Goal: Transaction & Acquisition: Purchase product/service

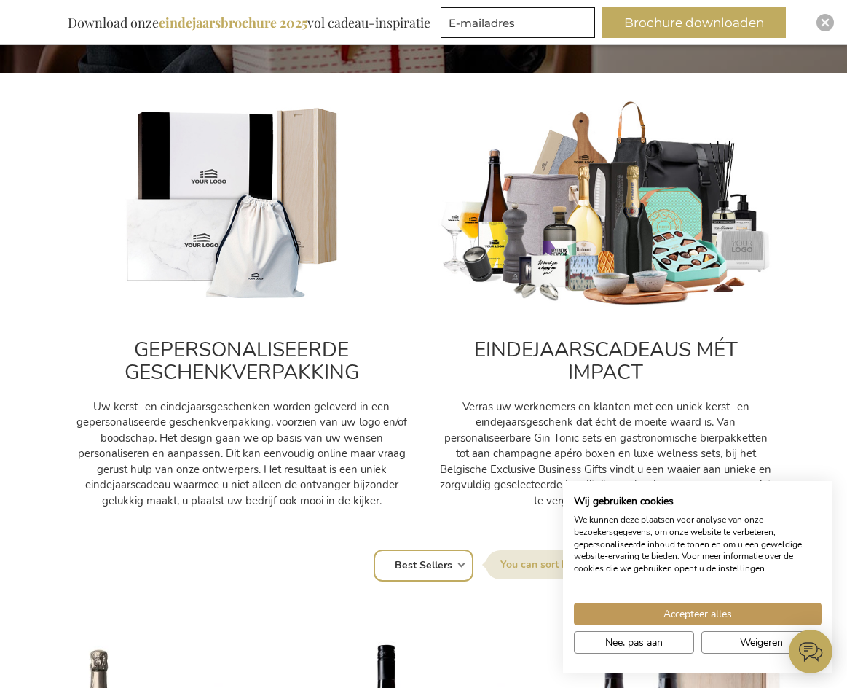
scroll to position [437, 0]
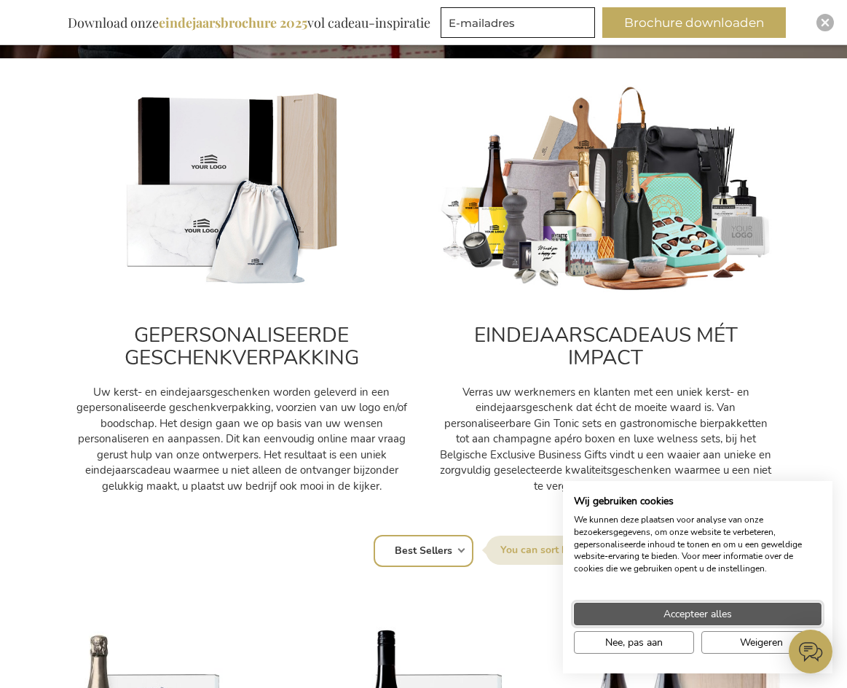
click at [656, 608] on button "Accepteer alles" at bounding box center [698, 614] width 248 height 23
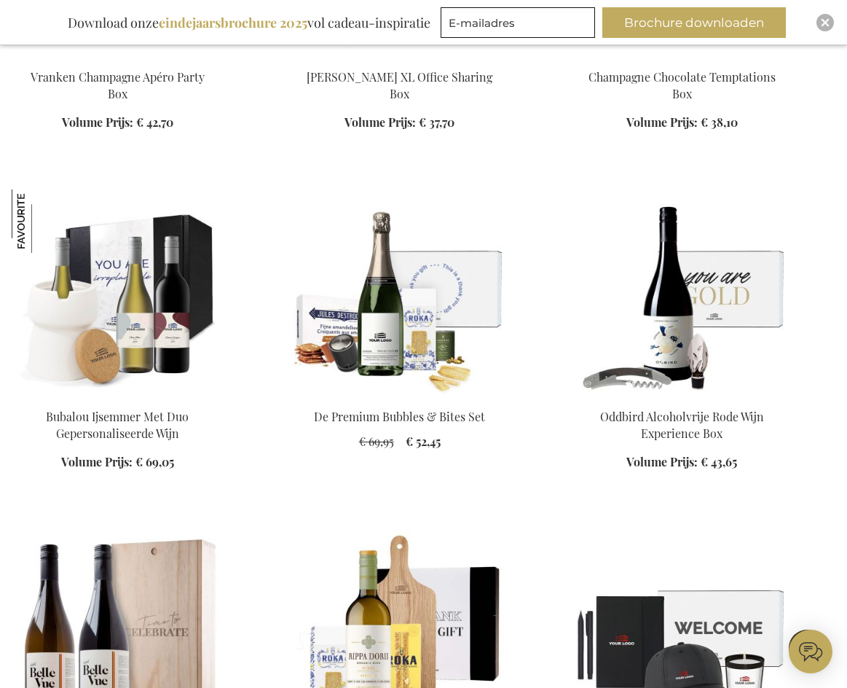
scroll to position [5662, 0]
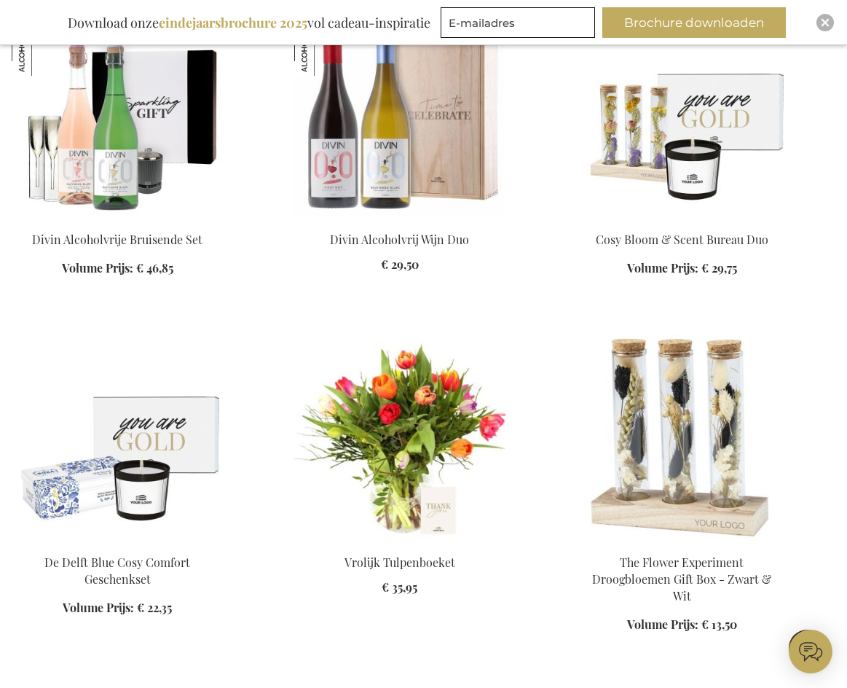
scroll to position [8587, 0]
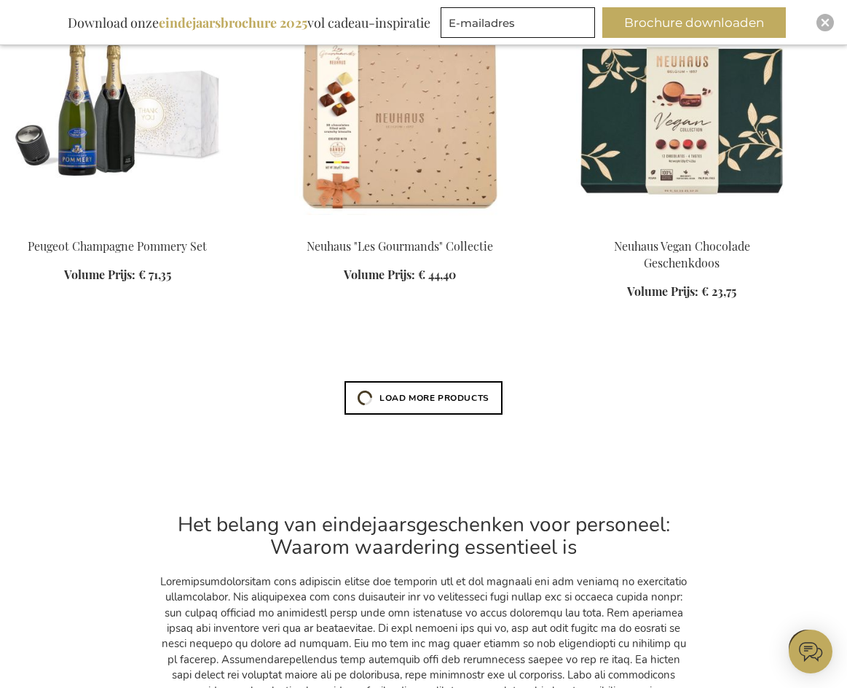
scroll to position [17462, 0]
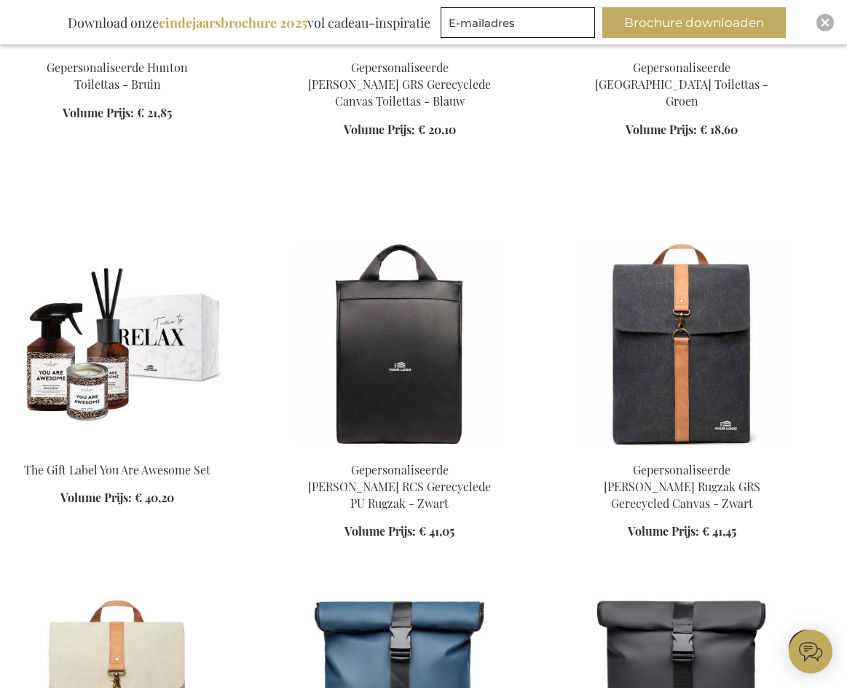
scroll to position [17608, 0]
